Goal: Task Accomplishment & Management: Manage account settings

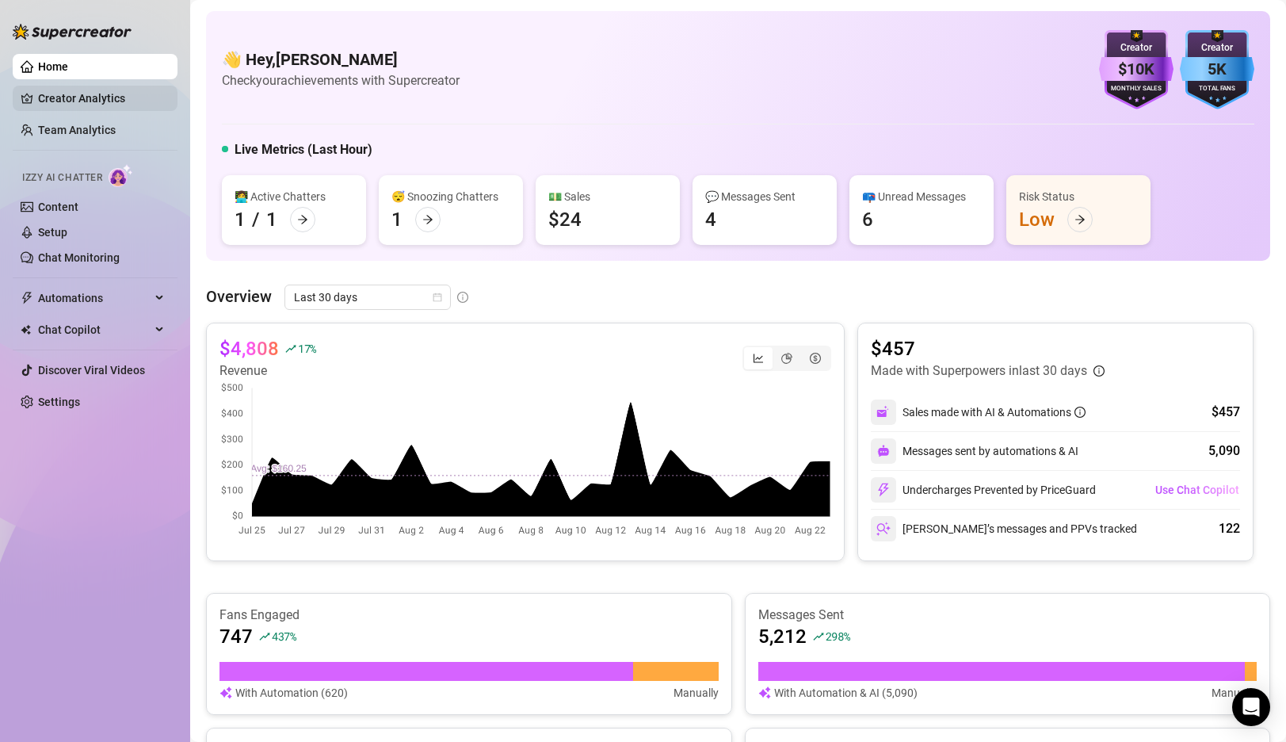
click at [89, 104] on link "Creator Analytics" at bounding box center [101, 98] width 127 height 25
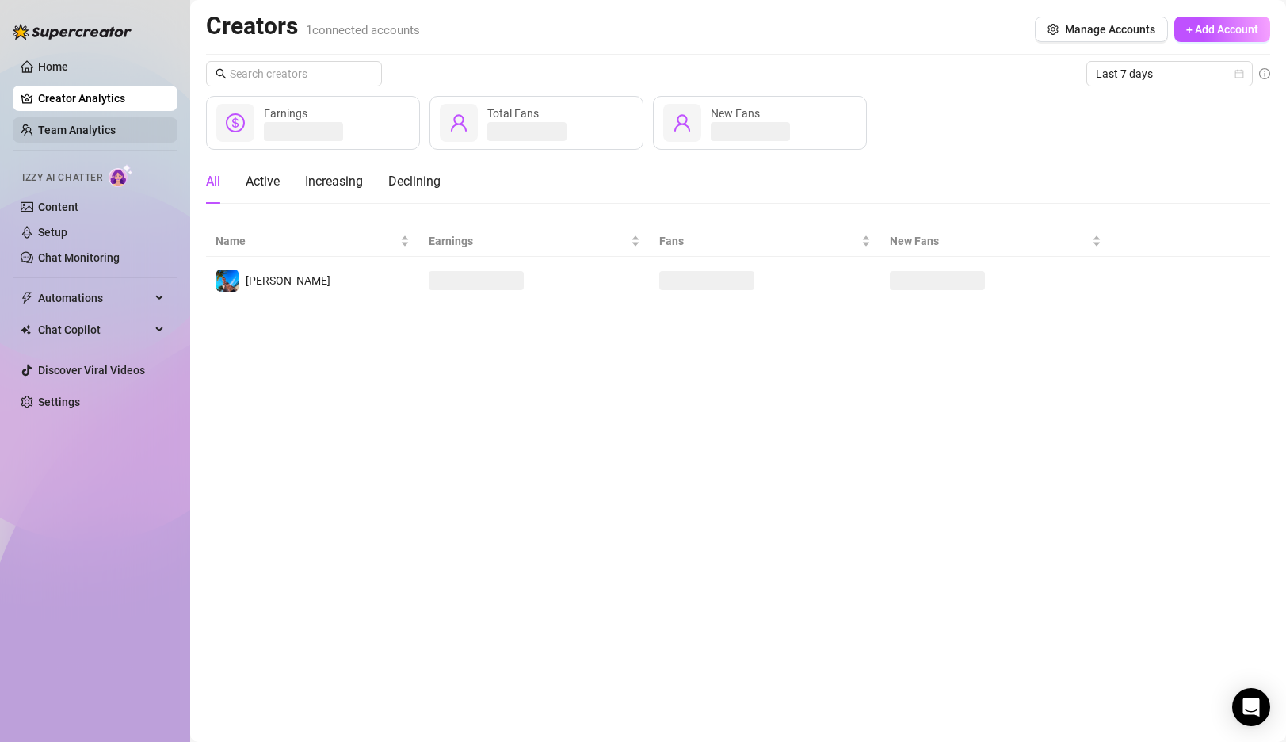
click at [93, 136] on link "Team Analytics" at bounding box center [77, 130] width 78 height 13
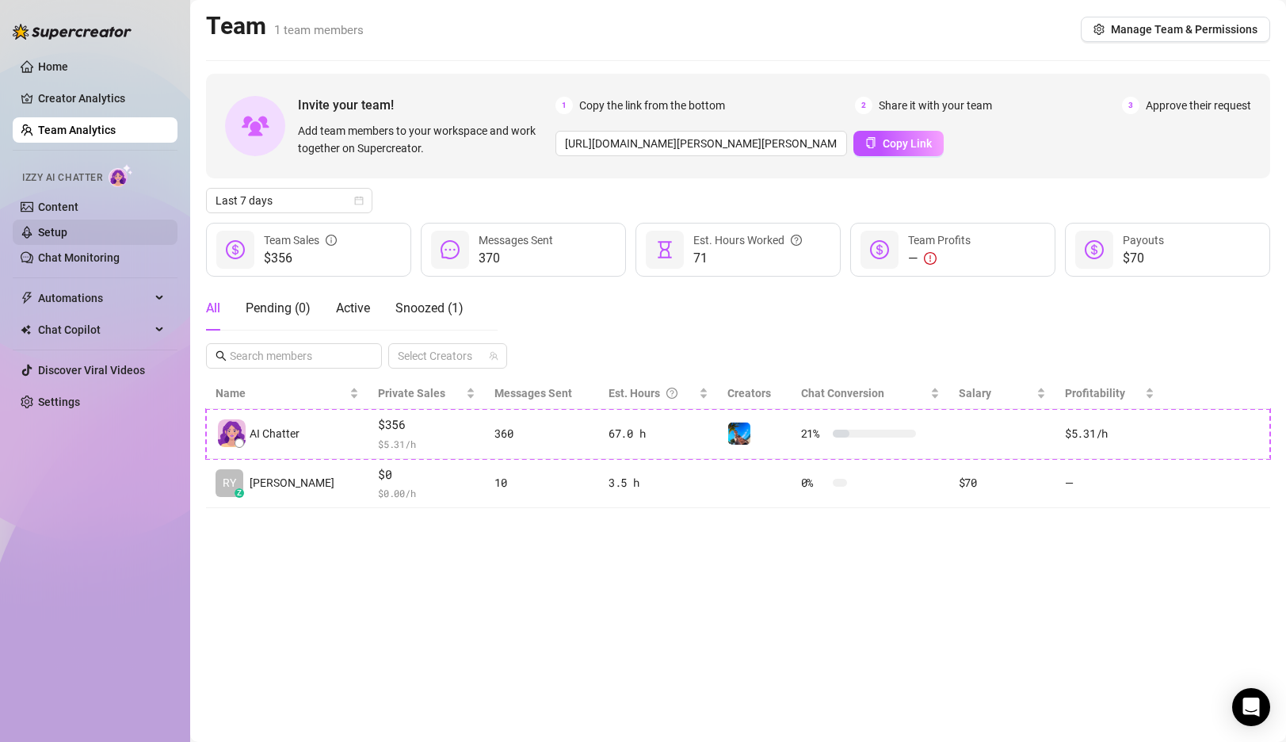
click at [64, 232] on link "Setup" at bounding box center [52, 232] width 29 height 13
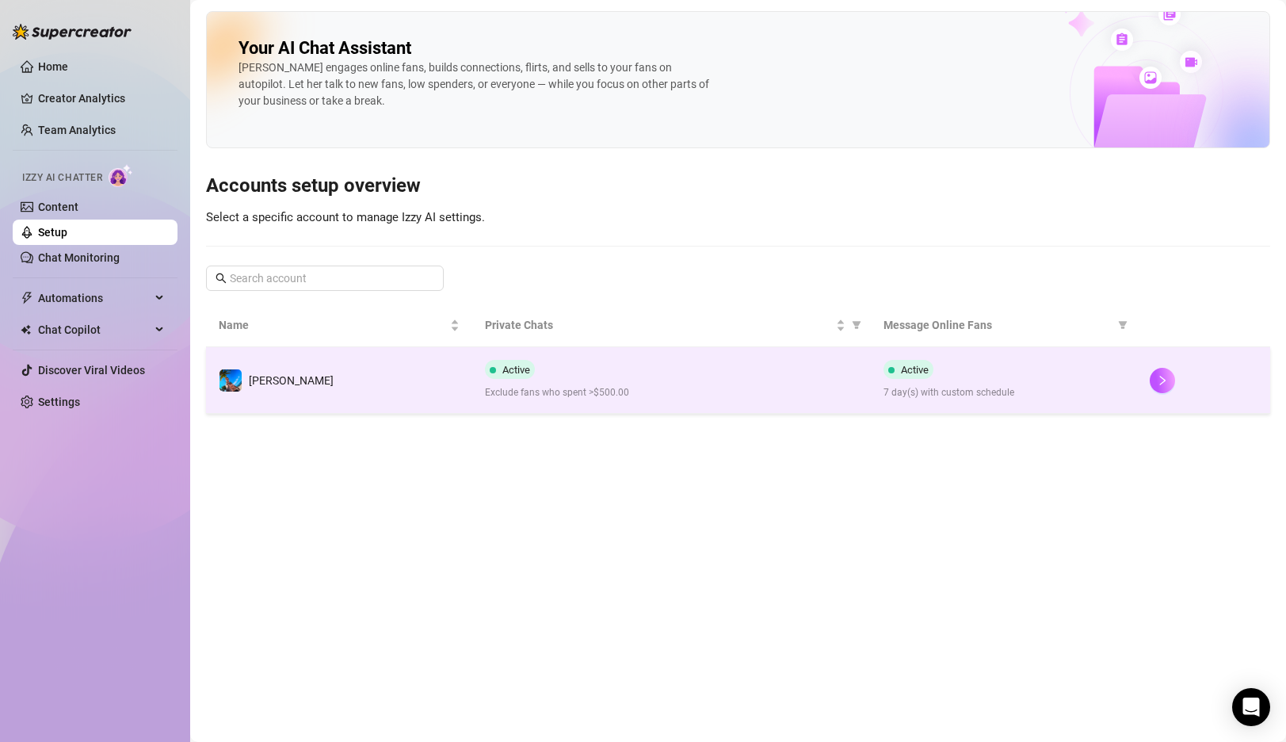
click at [678, 375] on div "Active Exclude fans who spent >$500.00" at bounding box center [672, 380] width 374 height 40
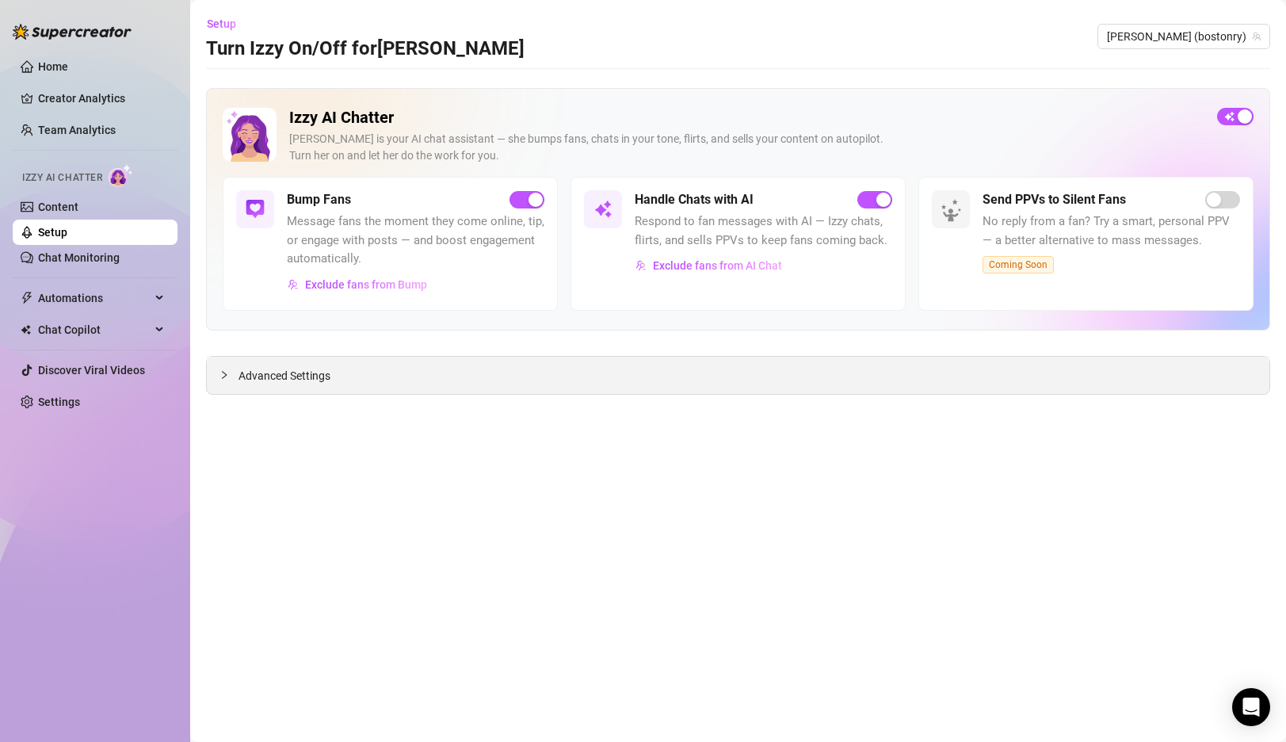
click at [260, 383] on span "Advanced Settings" at bounding box center [284, 375] width 92 height 17
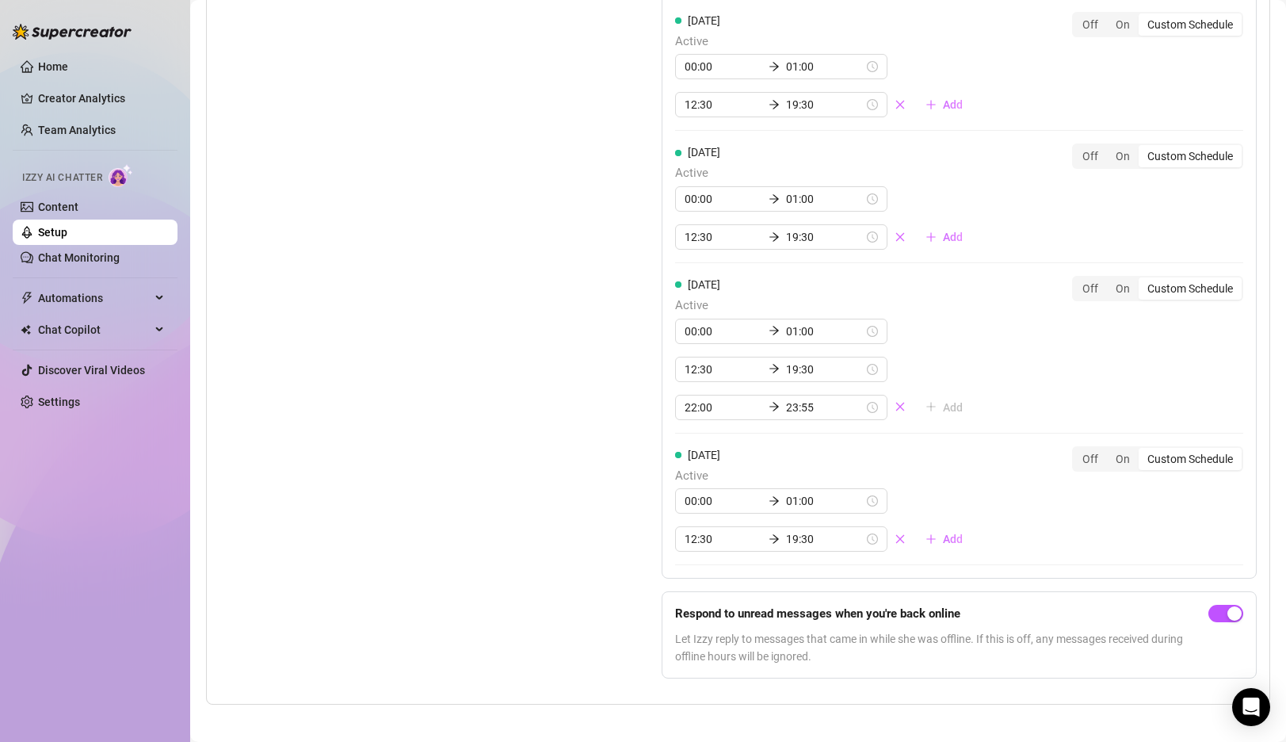
scroll to position [1665, 0]
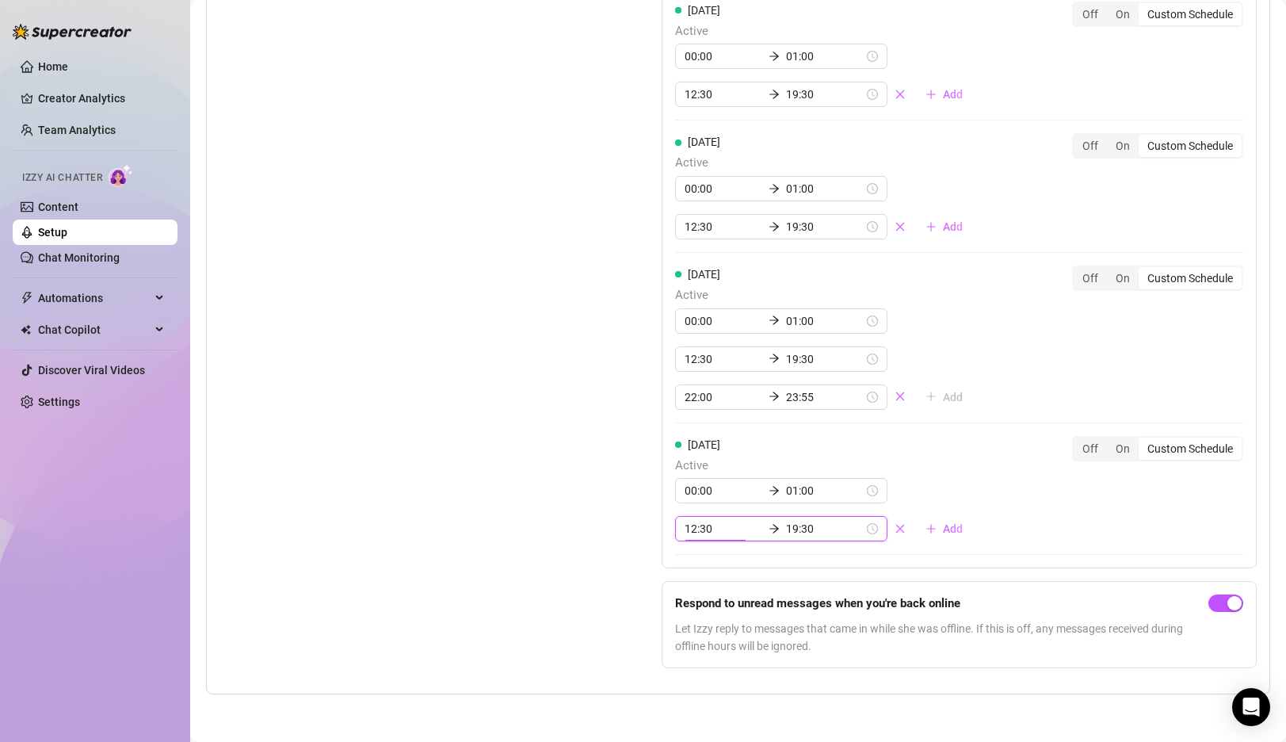
click at [690, 528] on input "12:30" at bounding box center [724, 528] width 78 height 17
click at [701, 357] on div "10" at bounding box center [697, 358] width 38 height 22
click at [740, 342] on div "00" at bounding box center [742, 341] width 38 height 22
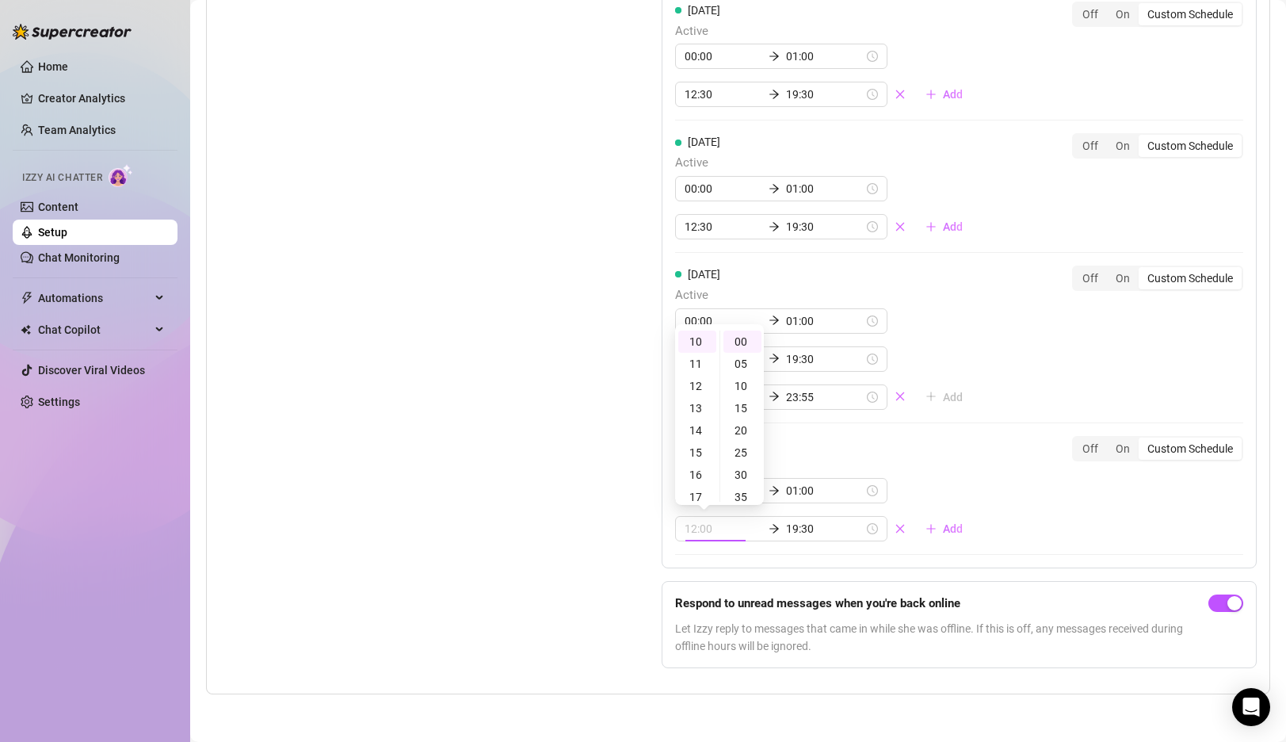
type input "10:00"
click at [554, 509] on div "Set Active Hours (Izzy Availability) Set specific hours when Izzy engaging with…" at bounding box center [400, 136] width 363 height 1089
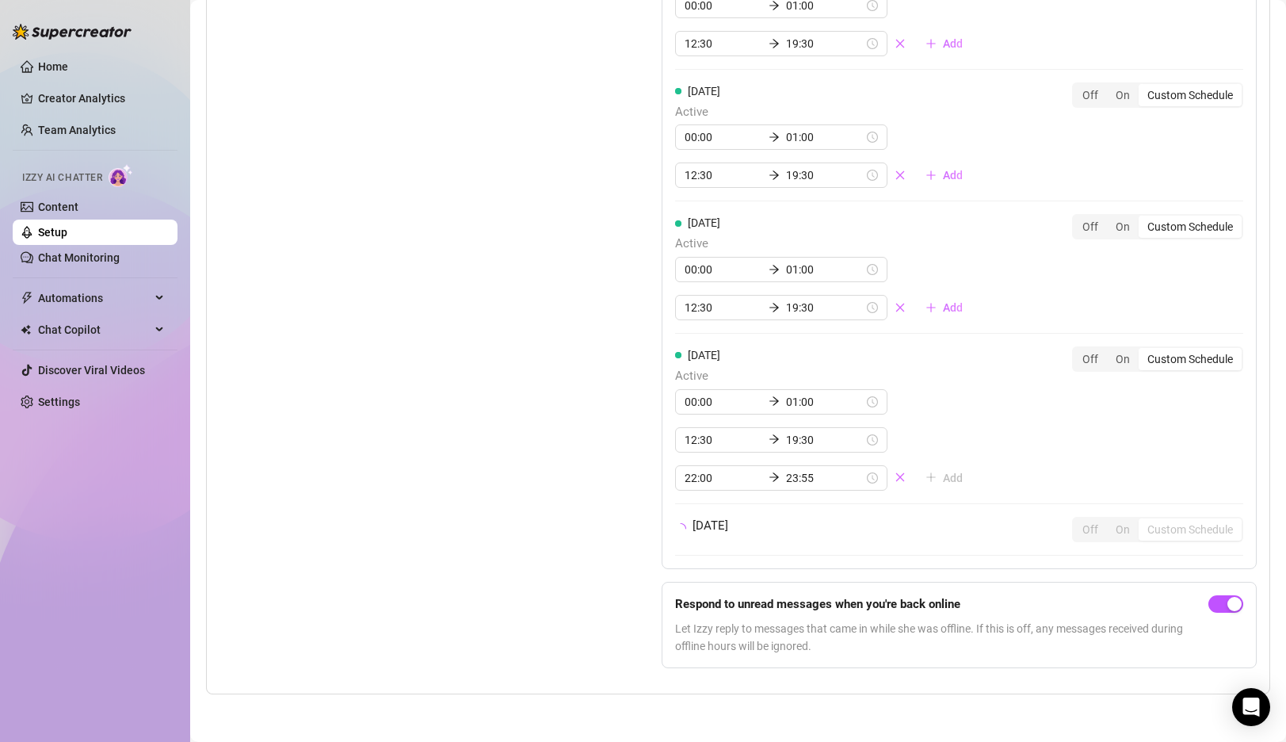
click at [561, 558] on div "Set Active Hours (Izzy Availability) Set specific hours when Izzy engaging with…" at bounding box center [400, 177] width 363 height 1008
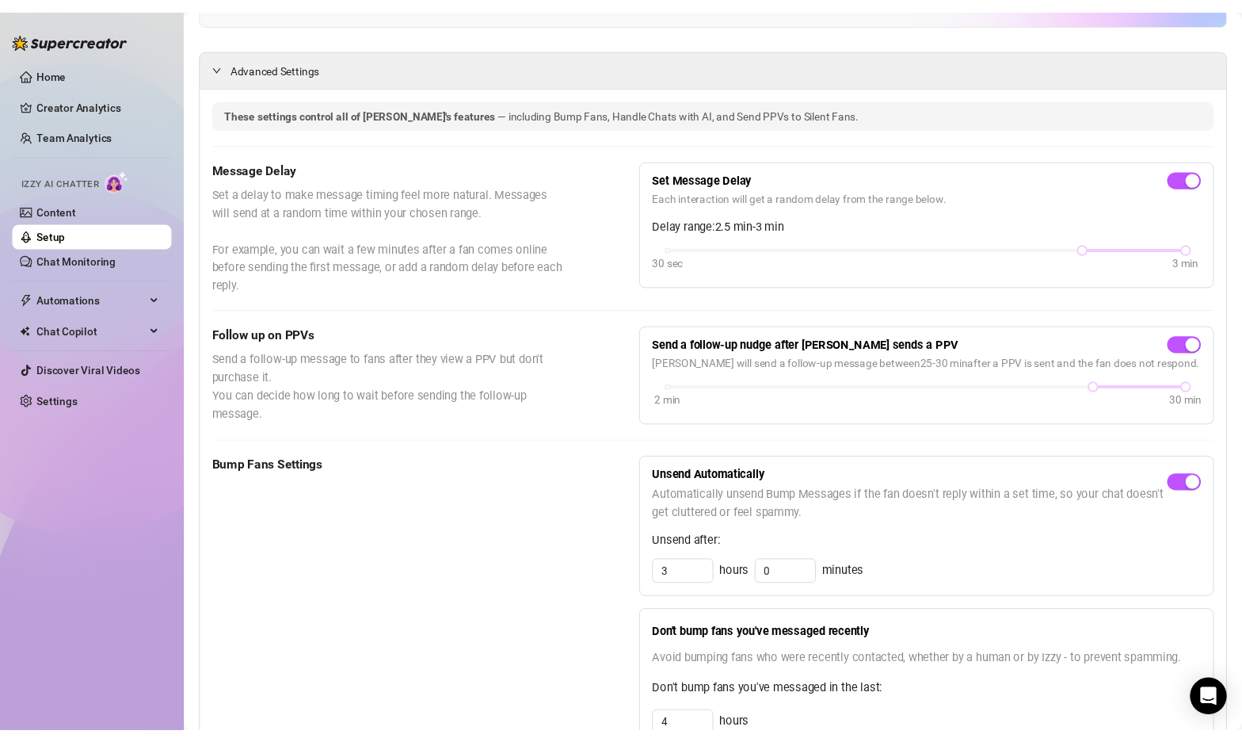
scroll to position [0, 0]
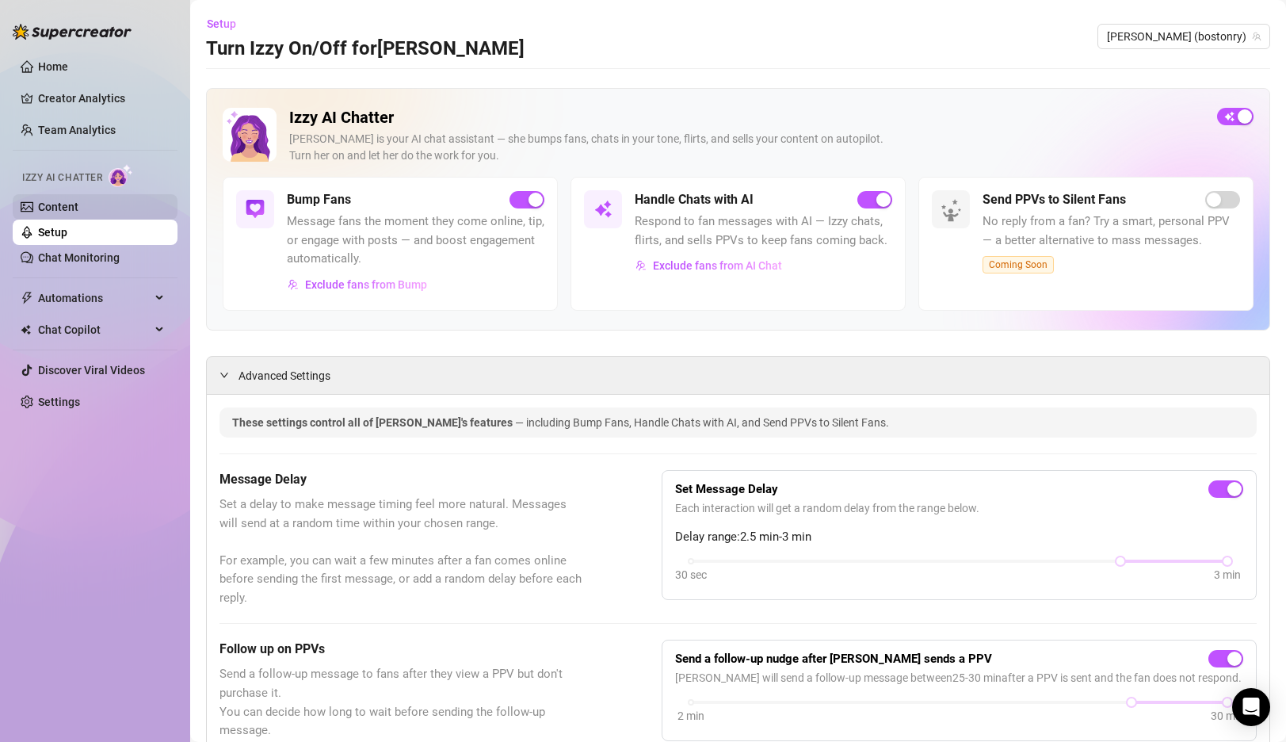
click at [78, 211] on link "Content" at bounding box center [58, 206] width 40 height 13
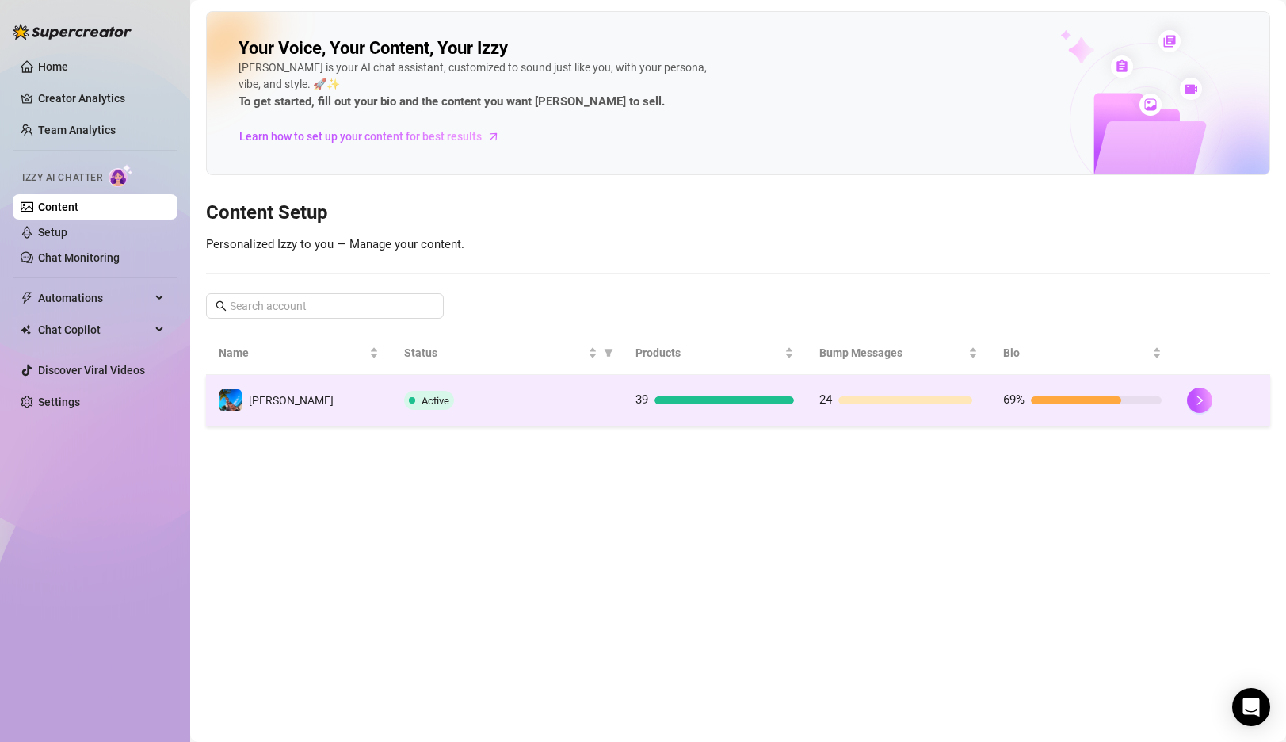
click at [550, 398] on div "Active" at bounding box center [507, 400] width 206 height 19
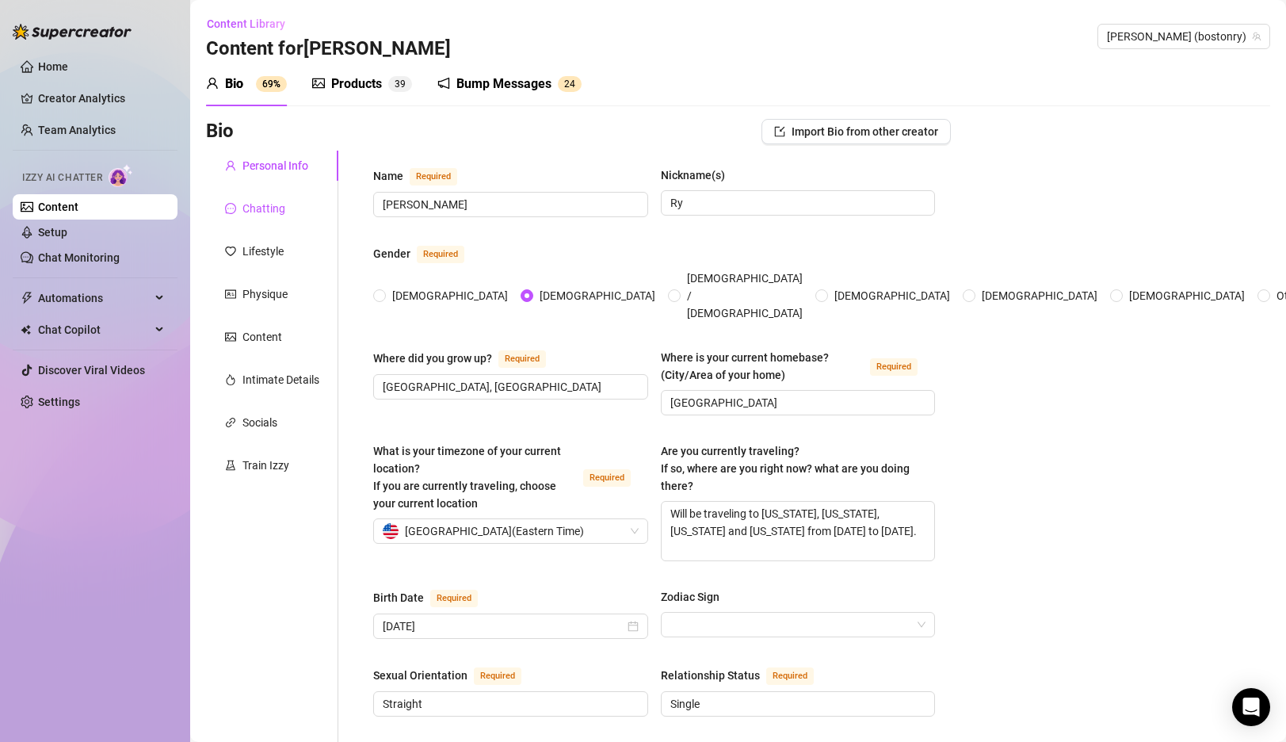
click at [240, 200] on div "Chatting" at bounding box center [255, 208] width 60 height 17
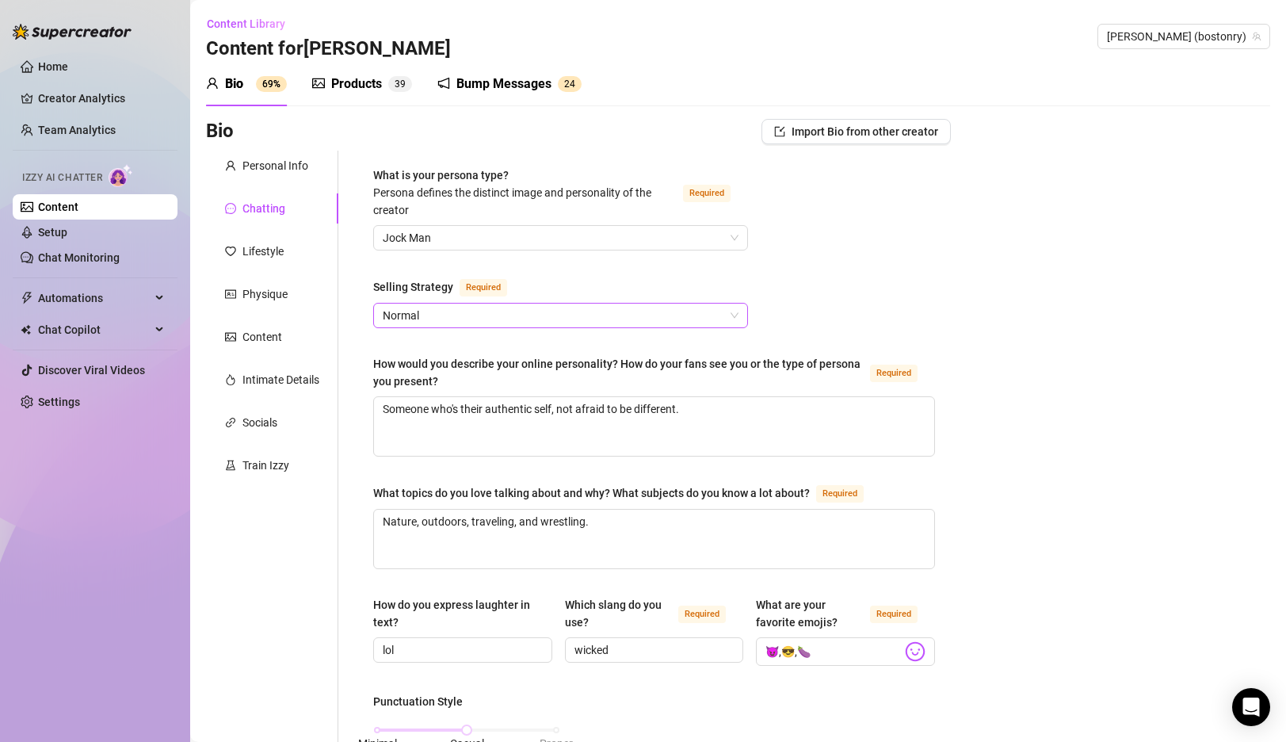
click at [460, 315] on span "Normal" at bounding box center [561, 315] width 356 height 24
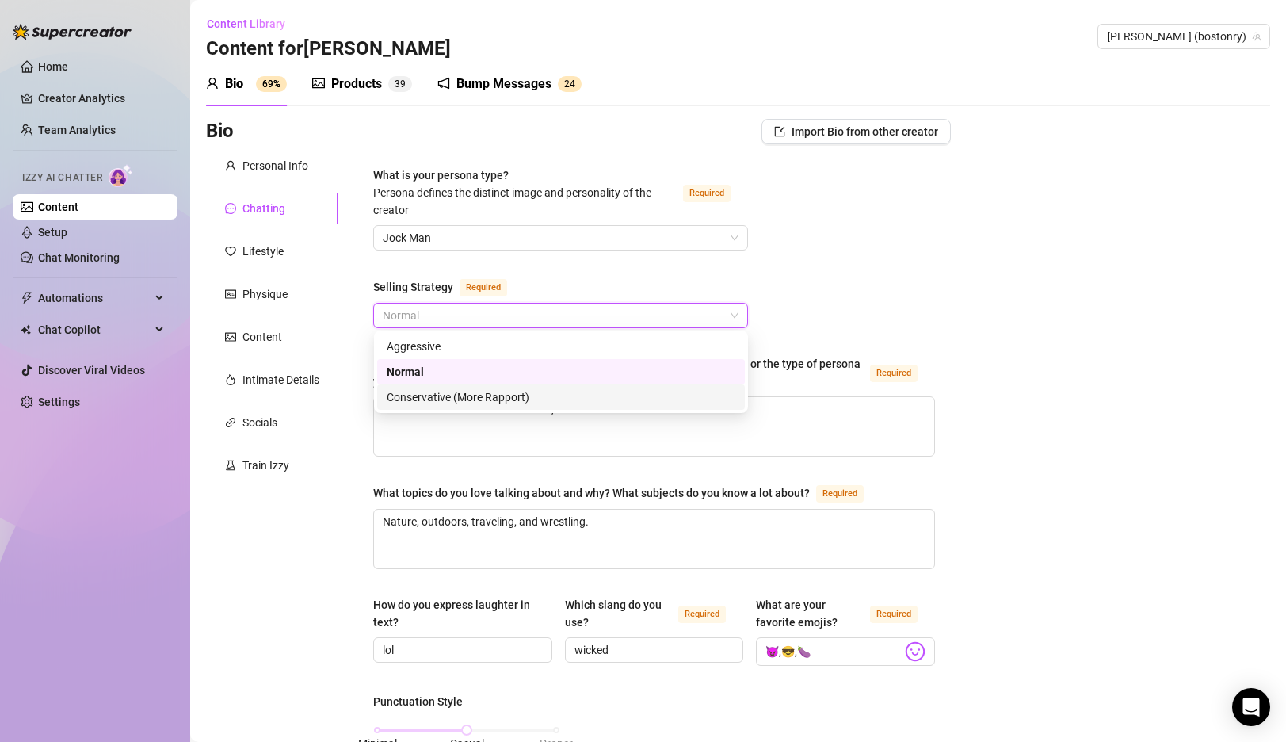
click at [438, 401] on div "Conservative (More Rapport)" at bounding box center [561, 396] width 349 height 17
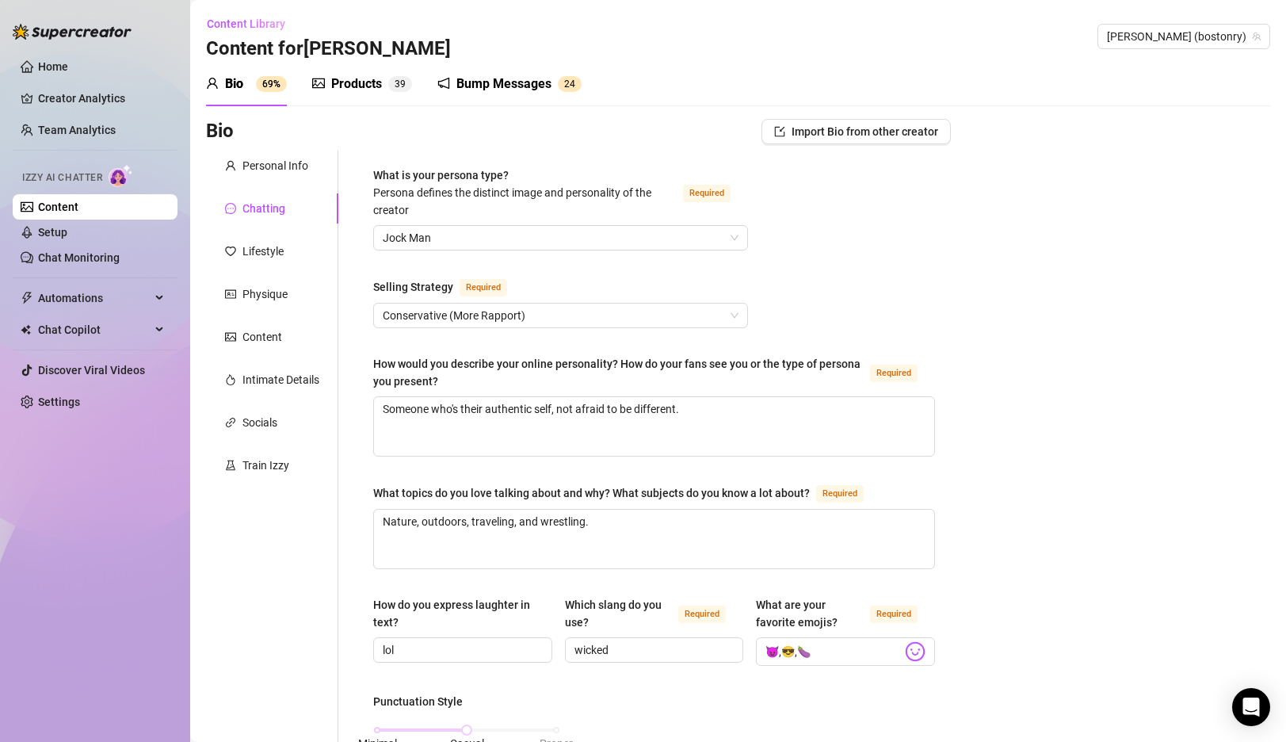
click at [60, 63] on link "Home" at bounding box center [53, 66] width 30 height 13
